Goal: Task Accomplishment & Management: Manage account settings

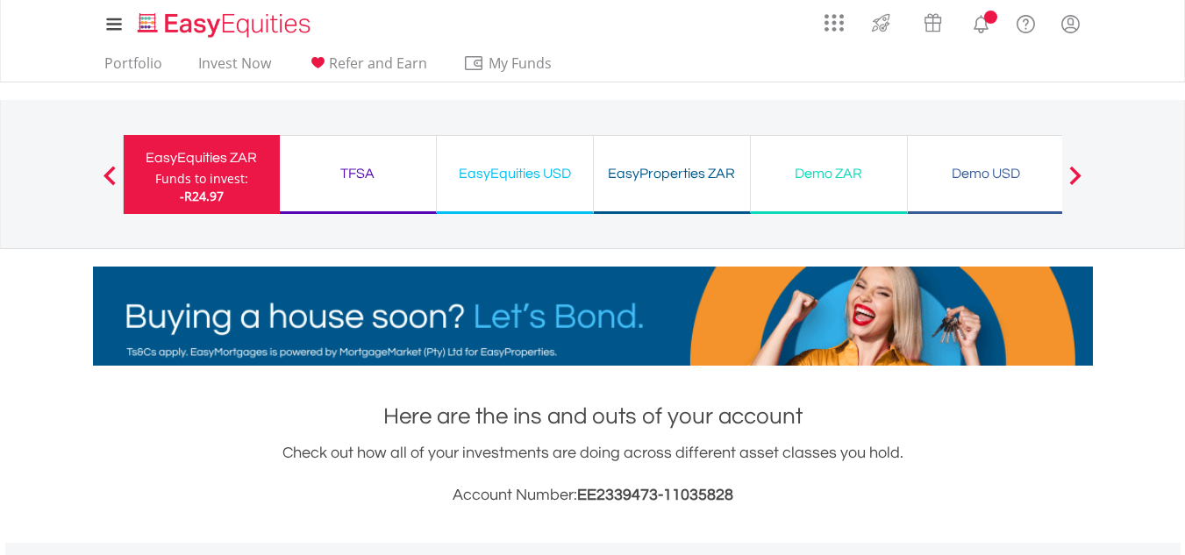
scroll to position [168, 333]
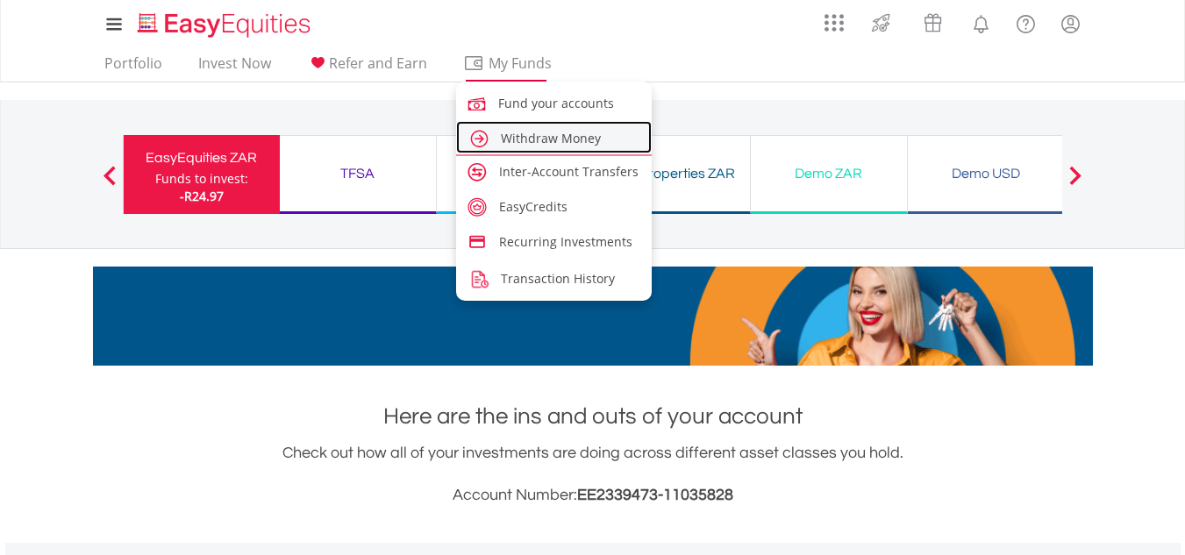
click at [569, 141] on span "Withdraw Money" at bounding box center [551, 138] width 100 height 17
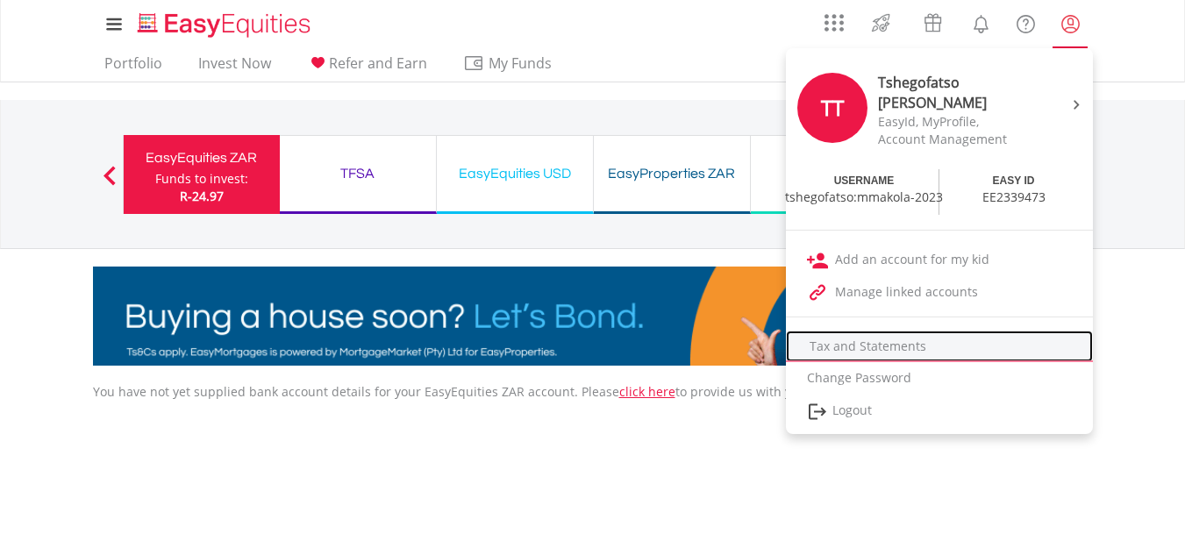
click at [877, 344] on link "Tax and Statements" at bounding box center [939, 347] width 307 height 32
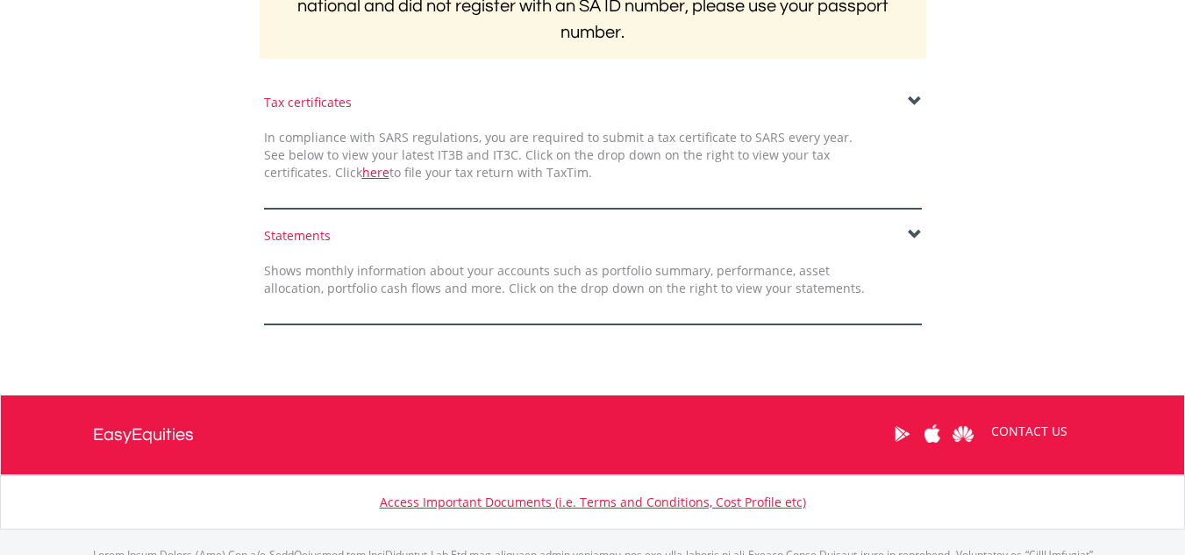
scroll to position [386, 0]
